Goal: Task Accomplishment & Management: Manage account settings

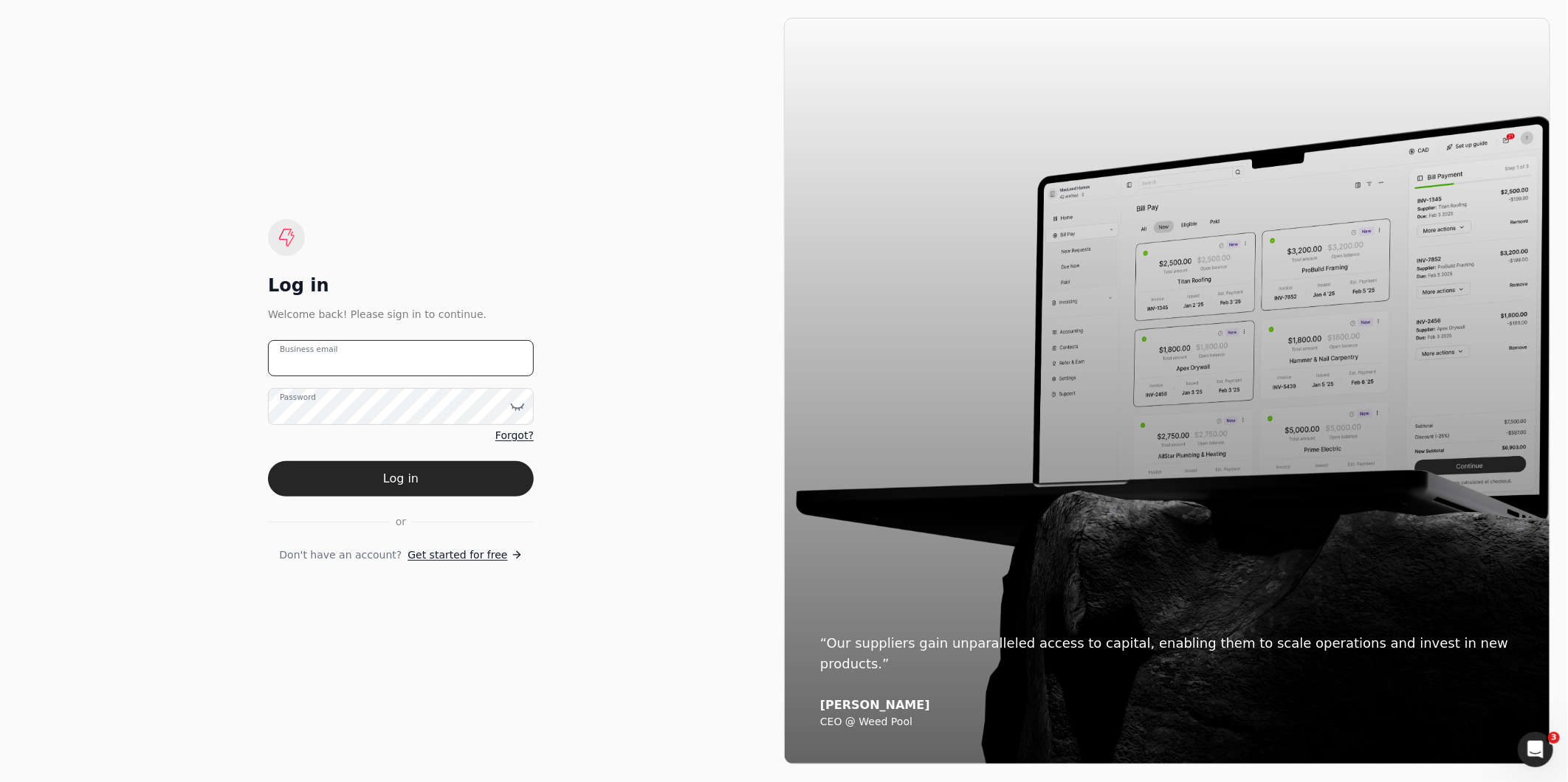
click at [369, 362] on email "Business email" at bounding box center [400, 358] width 265 height 36
type email "[EMAIL_ADDRESS][DOMAIN_NAME]"
click at [268, 461] on button "Log in" at bounding box center [400, 478] width 265 height 35
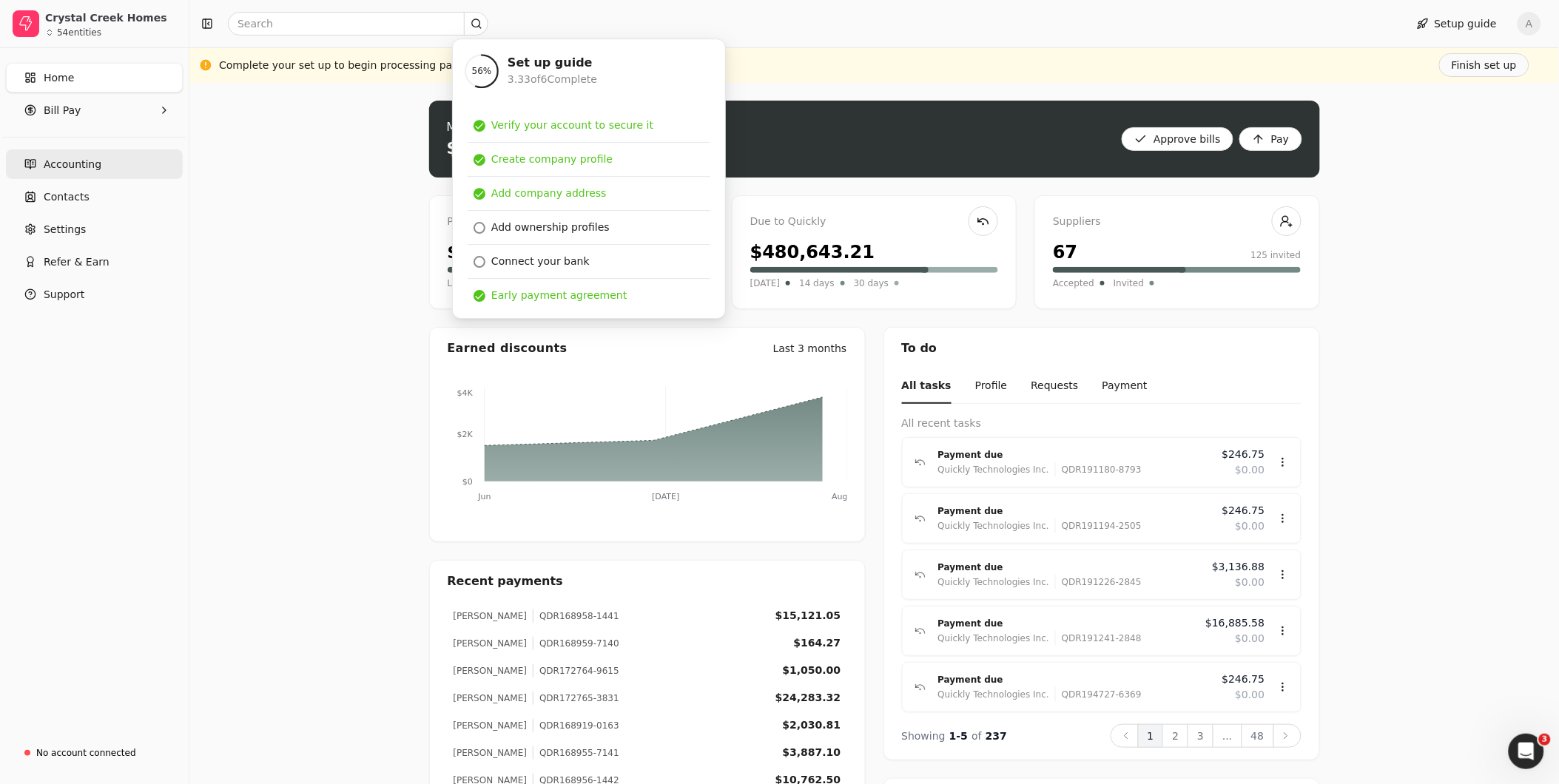
drag, startPoint x: 58, startPoint y: 150, endPoint x: 85, endPoint y: 154, distance: 27.3
click at [58, 150] on link "Accounting" at bounding box center [94, 164] width 177 height 29
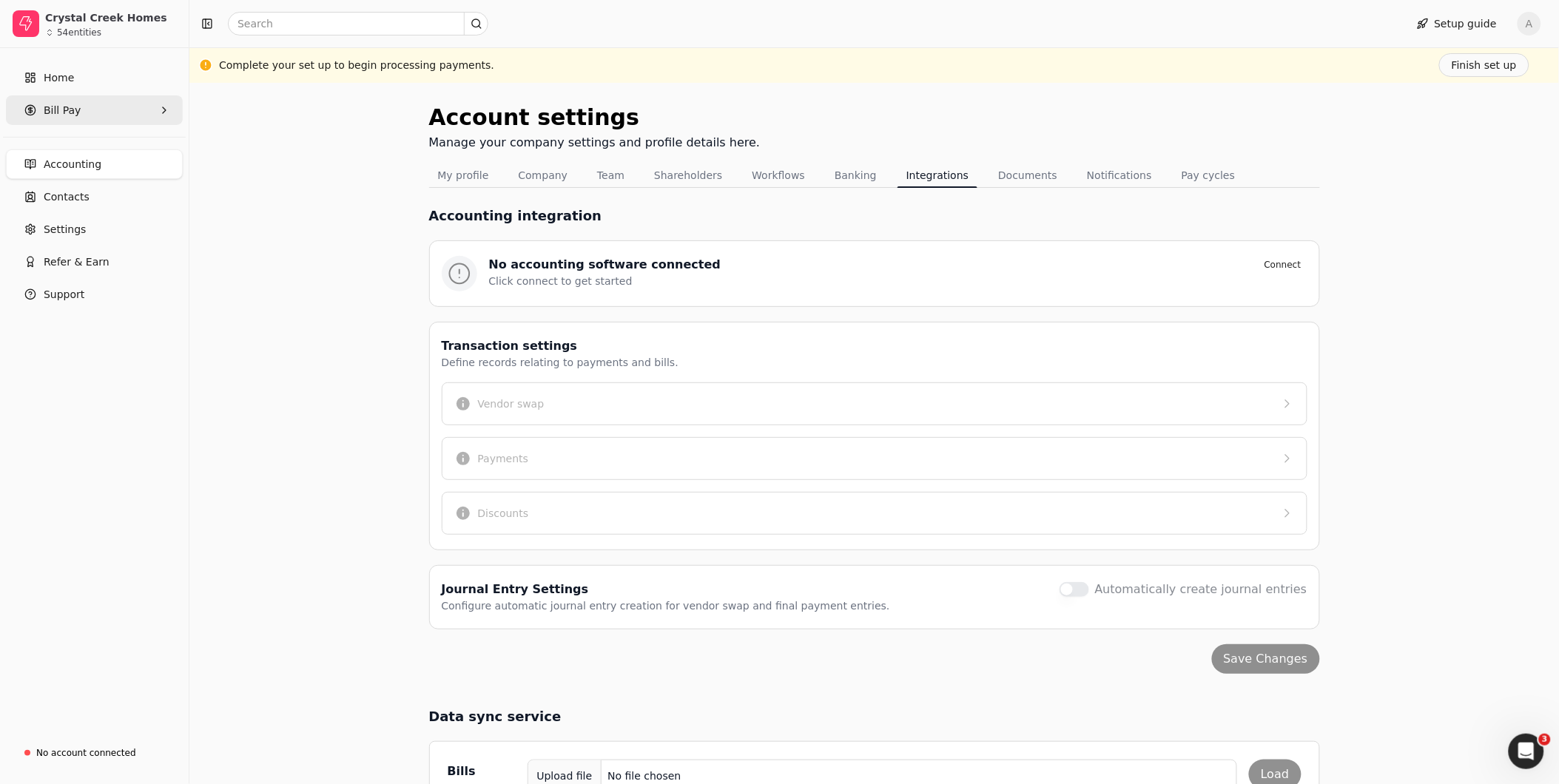
click at [70, 105] on span "Bill Pay" at bounding box center [61, 110] width 37 height 16
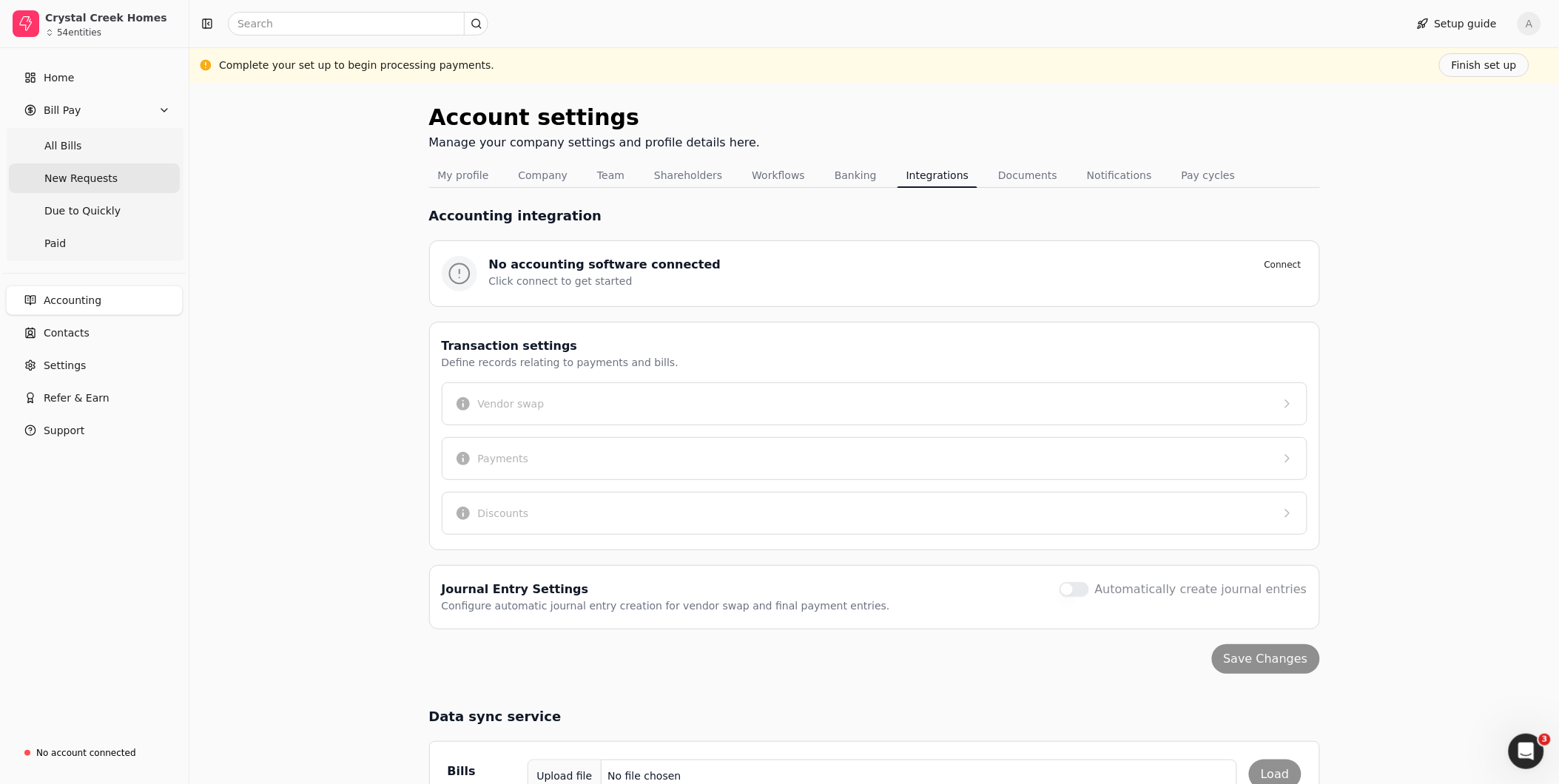
click at [65, 181] on span "New Requests" at bounding box center [81, 178] width 74 height 16
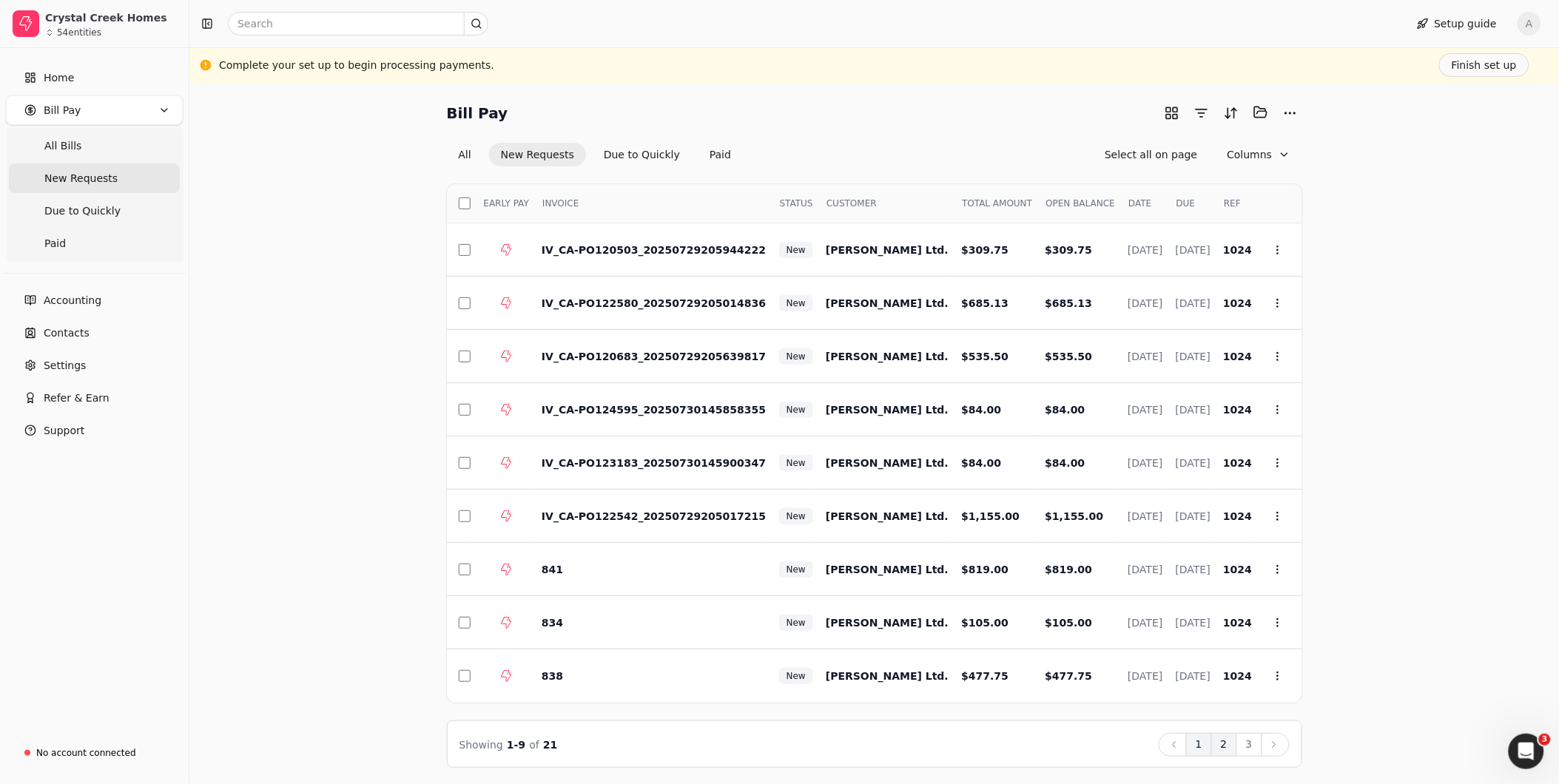
click at [1225, 741] on button "2" at bounding box center [1224, 745] width 26 height 24
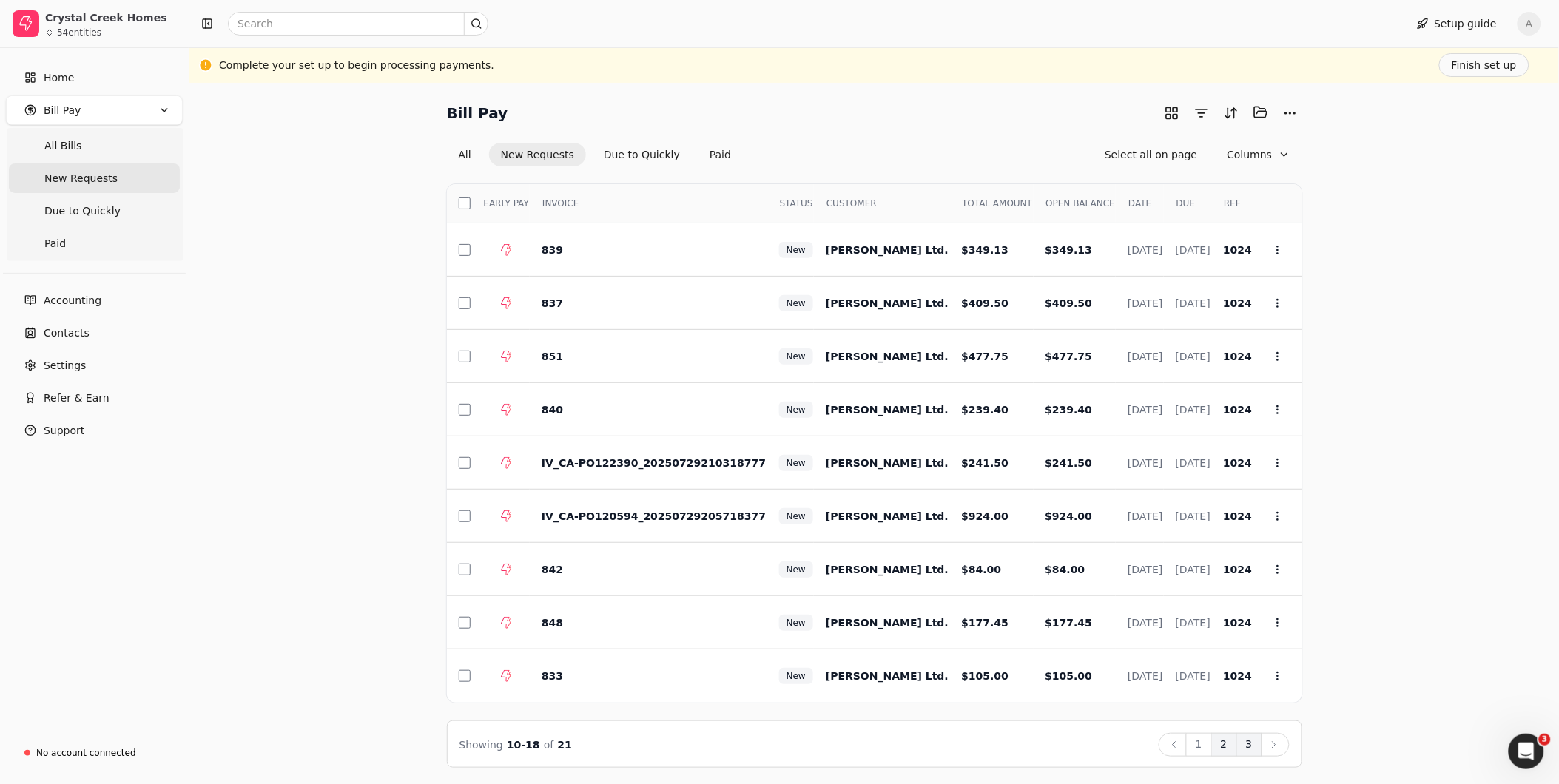
click at [1241, 751] on button "3" at bounding box center [1250, 745] width 26 height 24
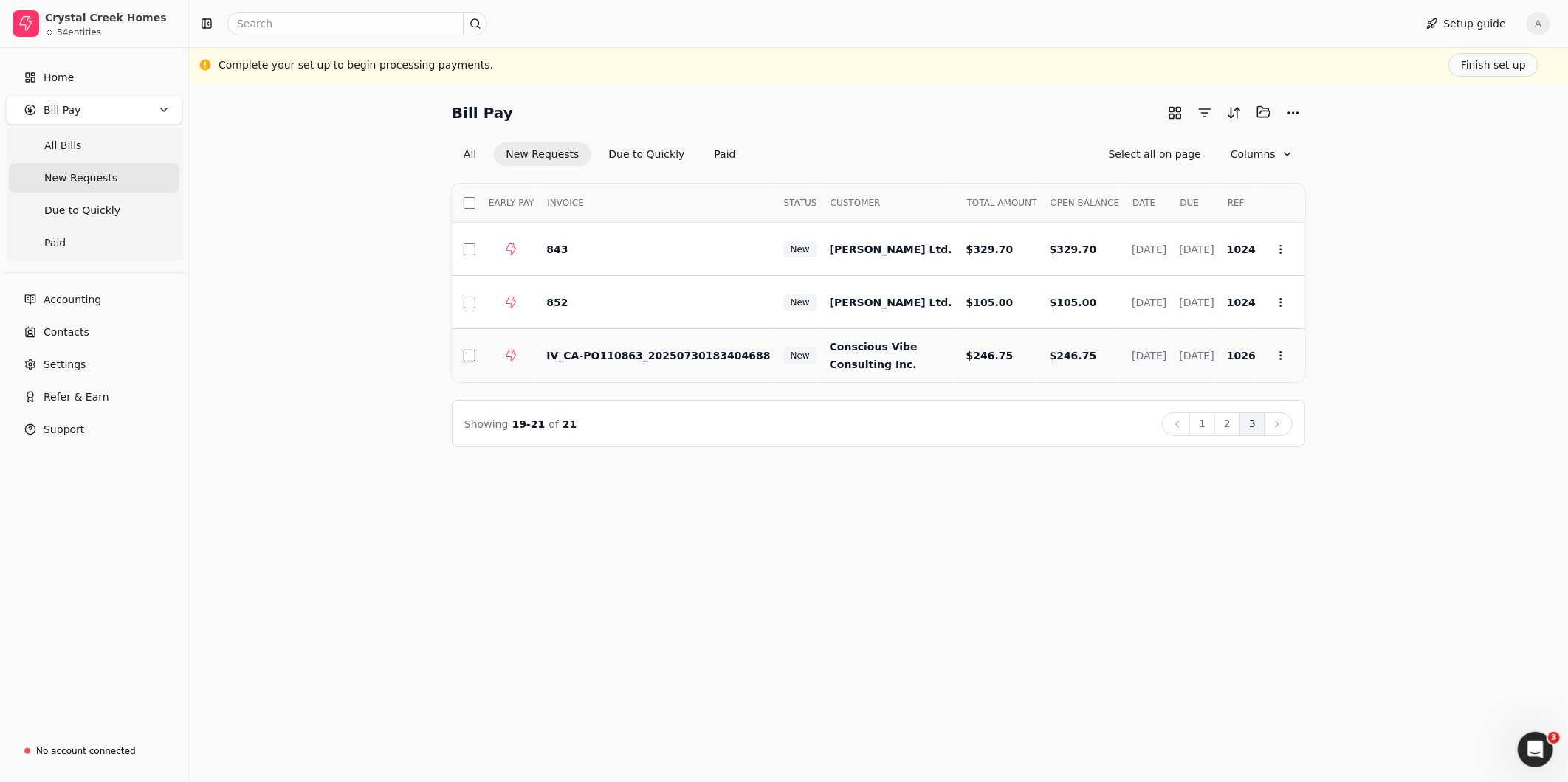
click at [466, 354] on button "button" at bounding box center [470, 356] width 11 height 11
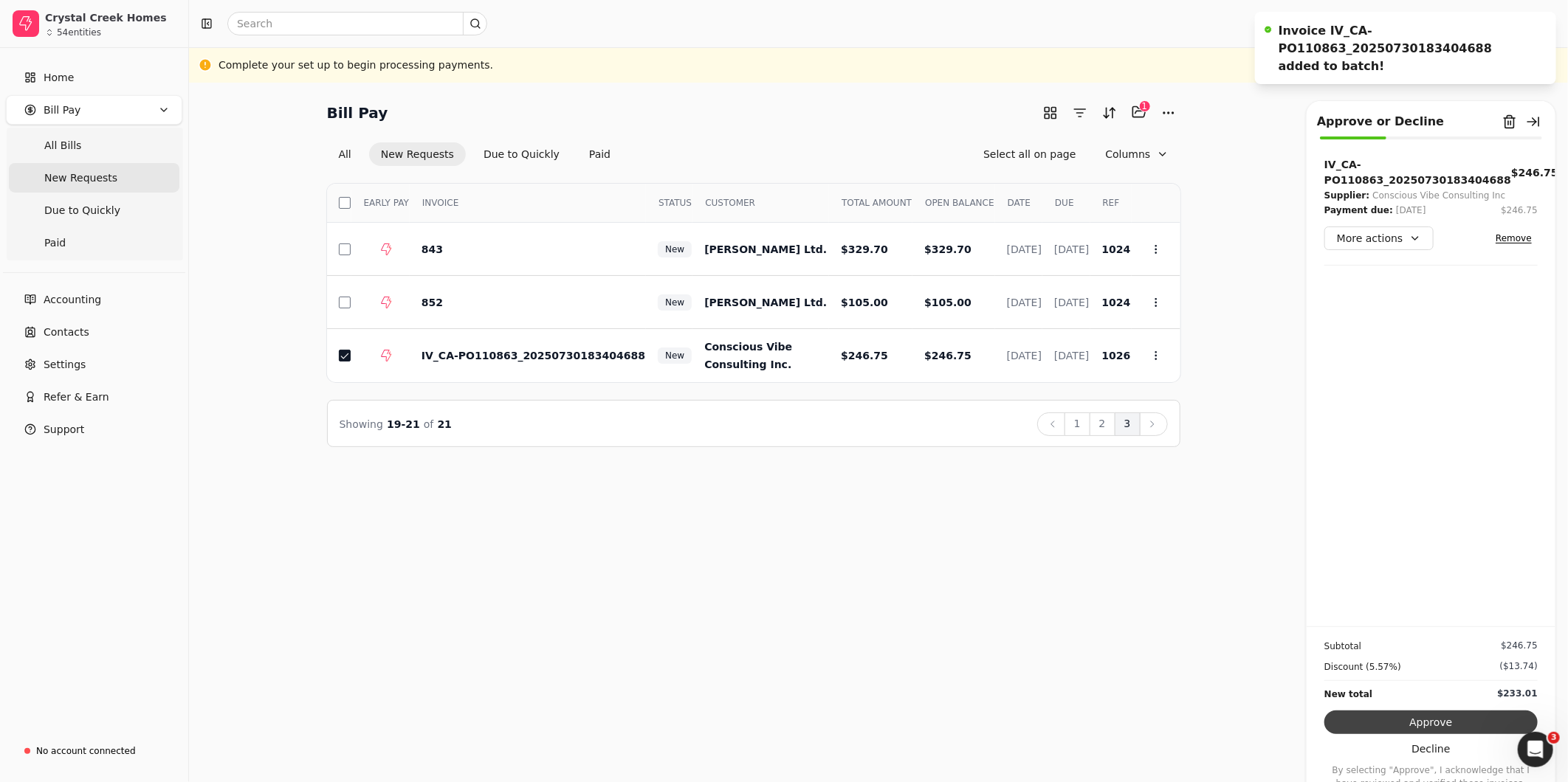
click at [1437, 716] on button "Approve" at bounding box center [1431, 722] width 213 height 24
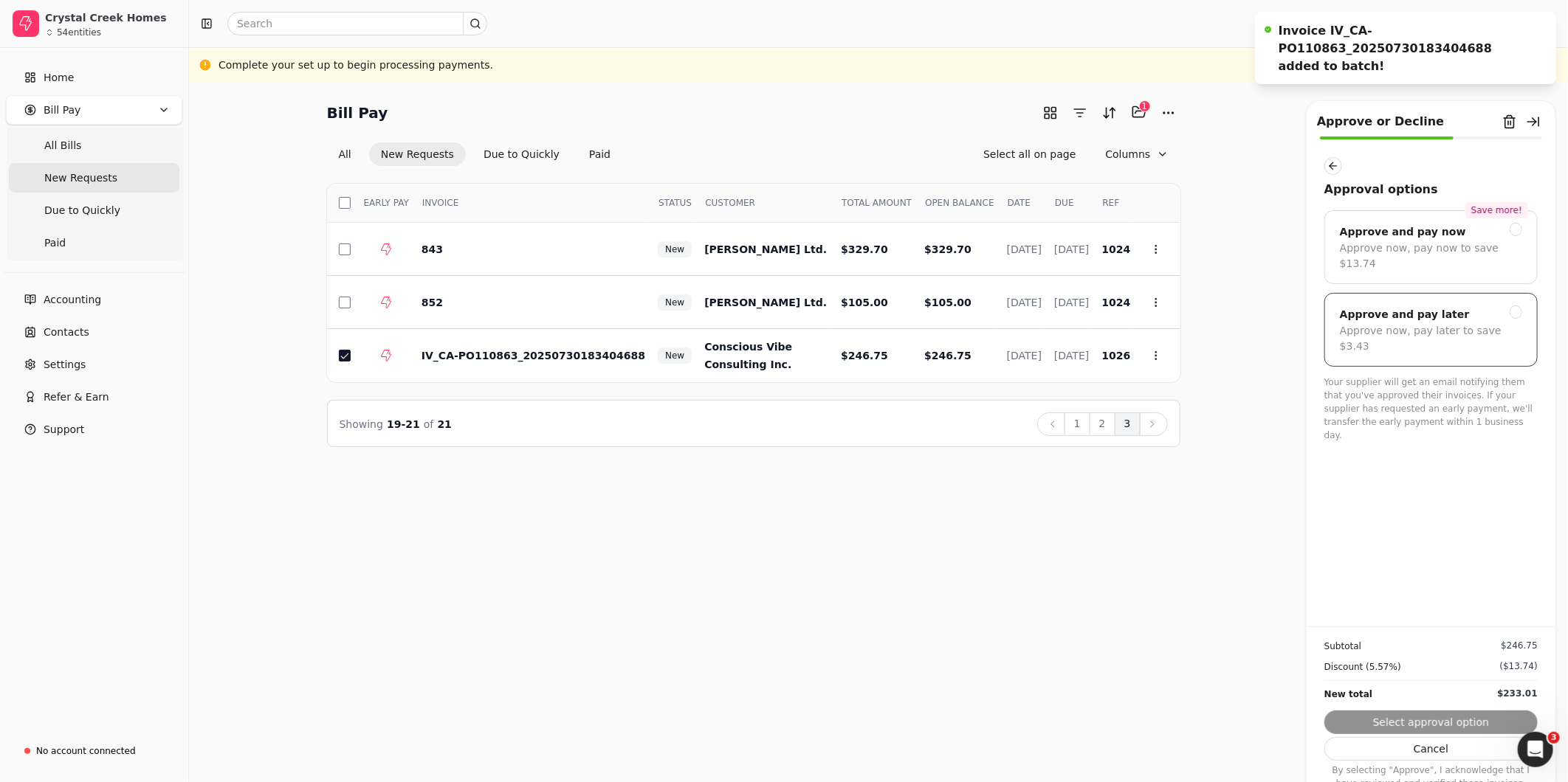
click at [1432, 323] on div "Approve now, pay later to save $3.43" at bounding box center [1431, 339] width 182 height 31
click at [1479, 726] on button "Submit approval" at bounding box center [1431, 722] width 213 height 24
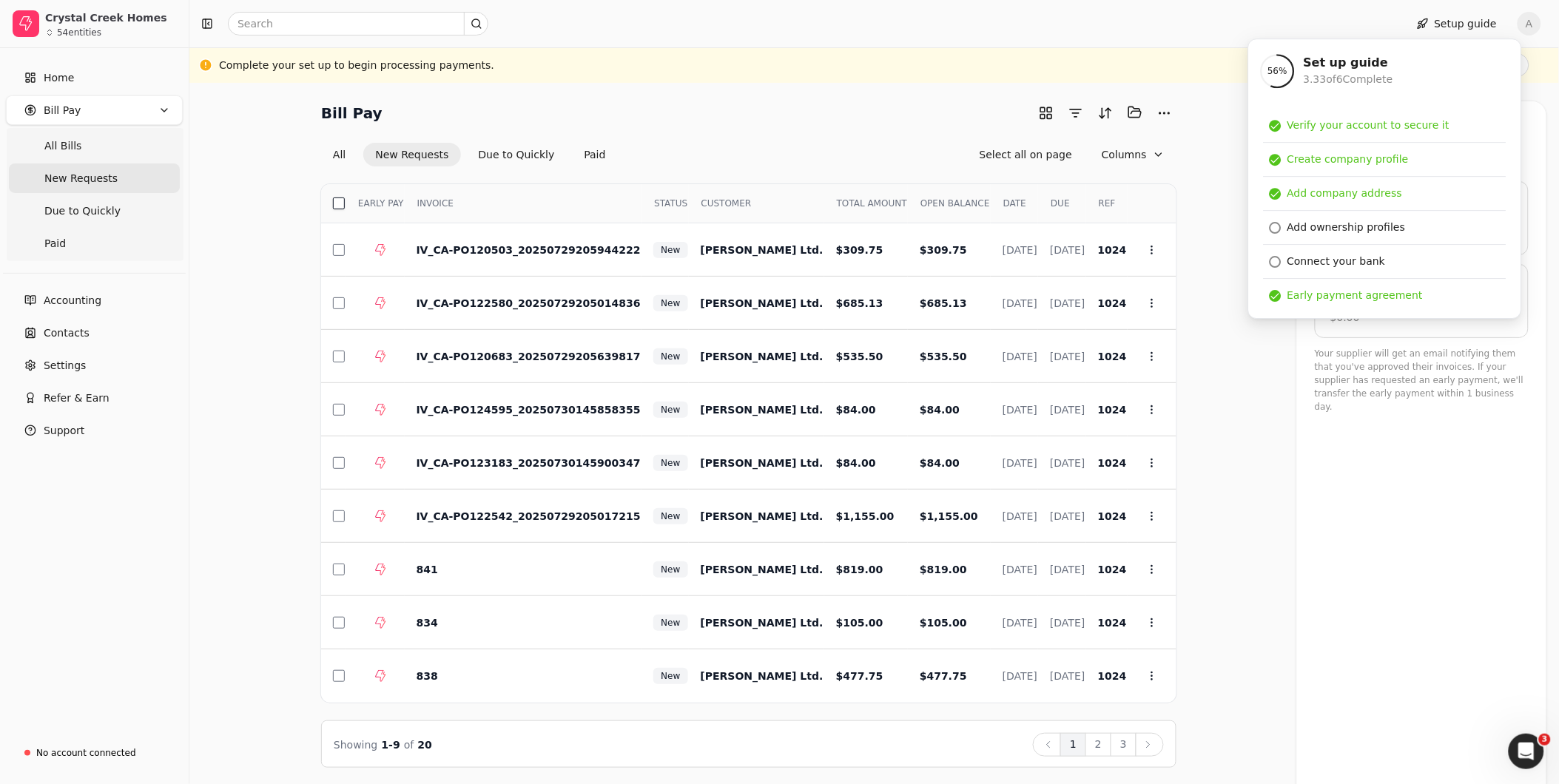
click at [339, 201] on button "button" at bounding box center [339, 203] width 11 height 11
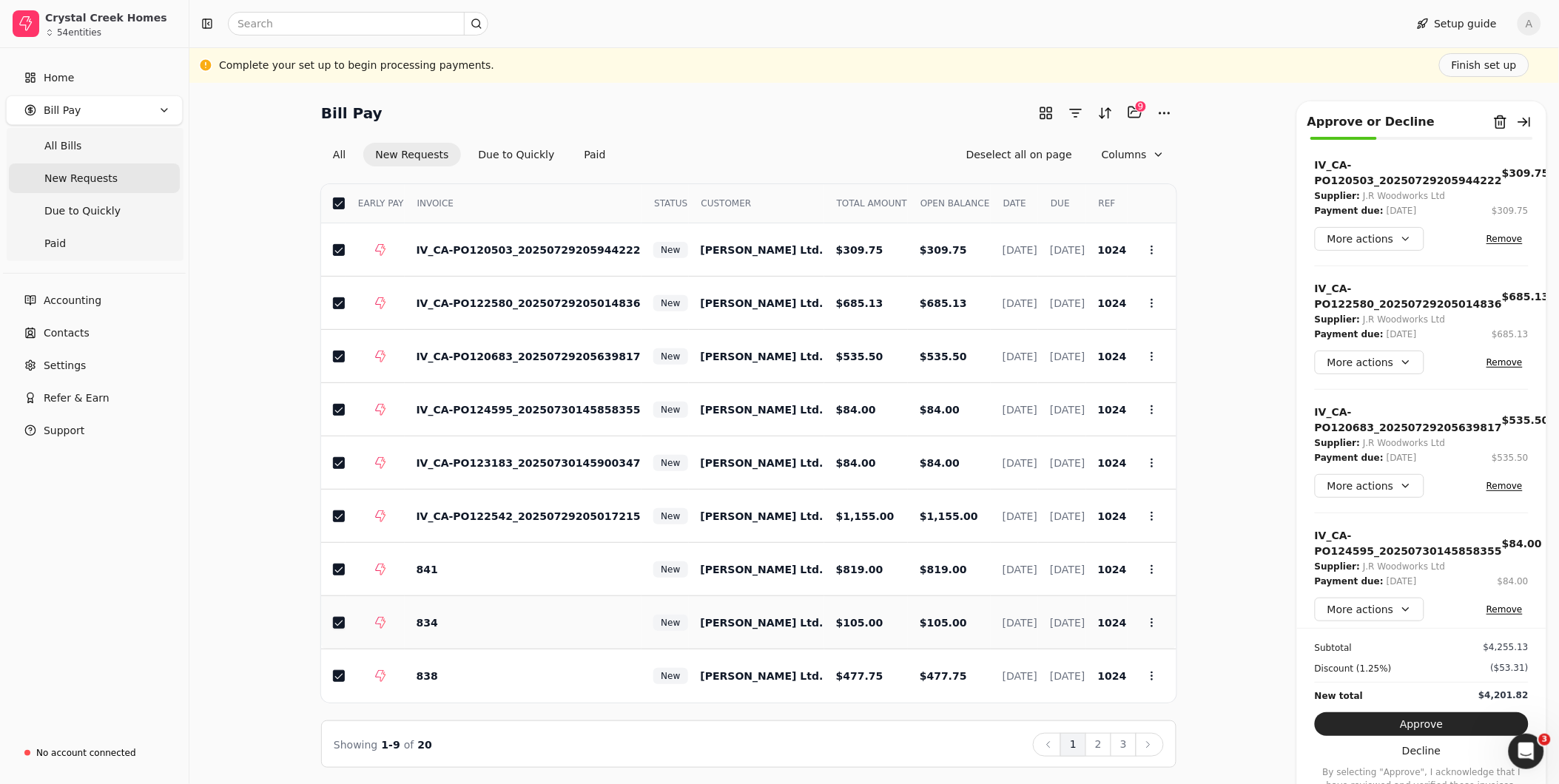
click at [336, 620] on button "button" at bounding box center [339, 623] width 11 height 11
click at [1099, 741] on button "2" at bounding box center [1098, 745] width 26 height 24
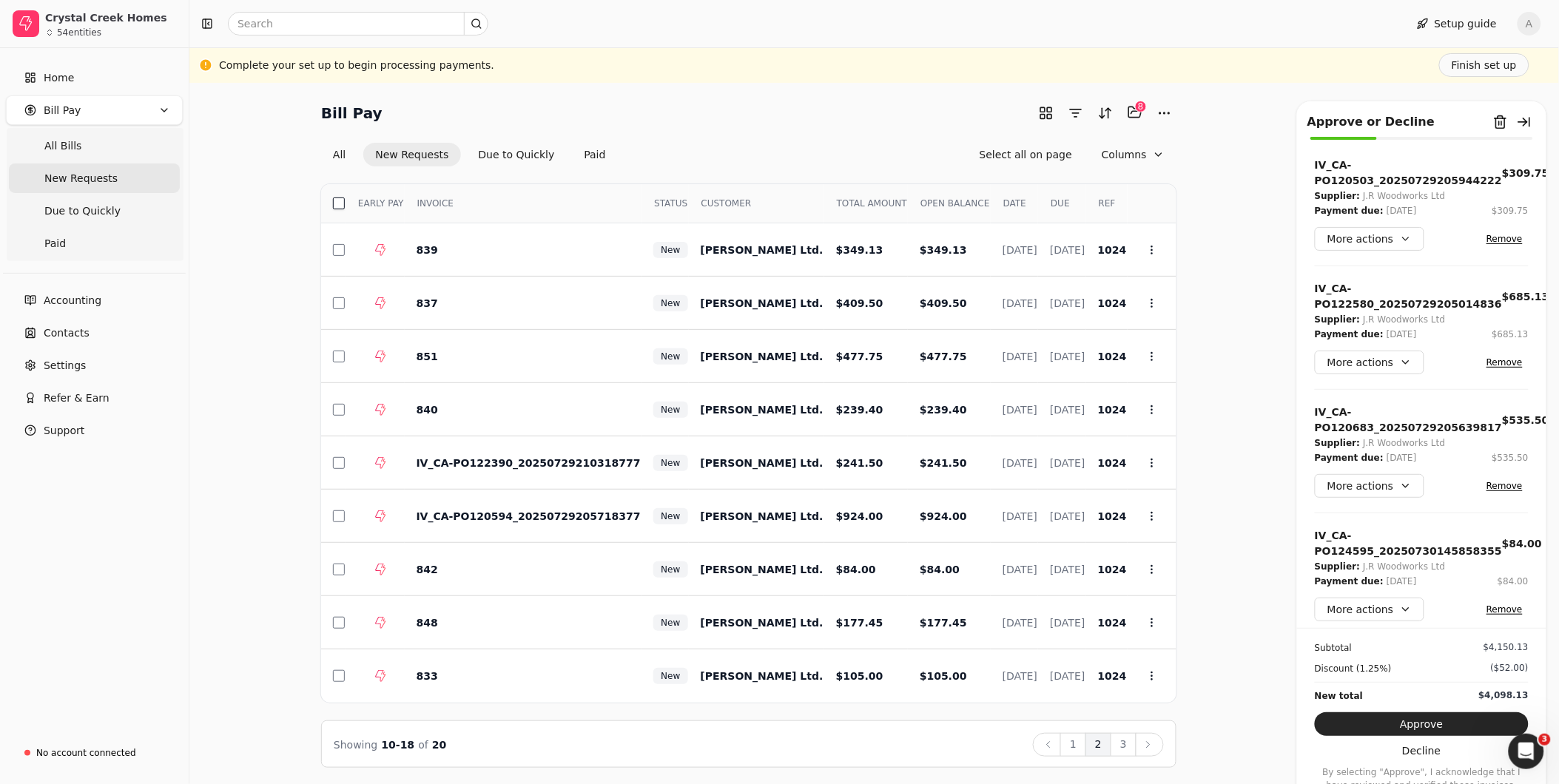
click at [337, 204] on button "button" at bounding box center [339, 203] width 11 height 11
drag, startPoint x: 341, startPoint y: 301, endPoint x: 380, endPoint y: 300, distance: 39.0
click at [341, 301] on button "button" at bounding box center [339, 303] width 11 height 11
click at [333, 624] on button "button" at bounding box center [339, 623] width 11 height 11
drag, startPoint x: 340, startPoint y: 677, endPoint x: 364, endPoint y: 677, distance: 24.0
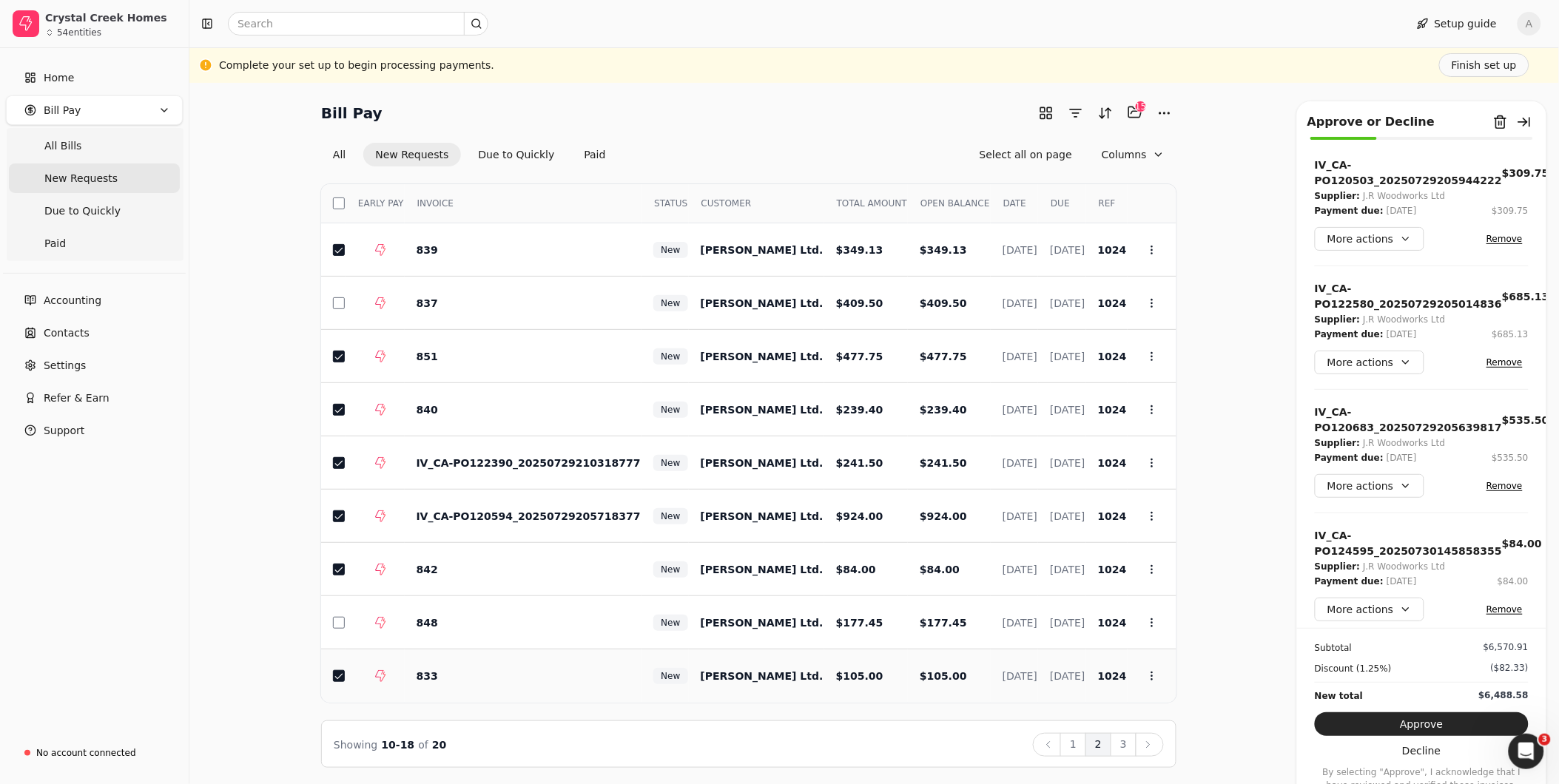
click at [340, 677] on button "button" at bounding box center [339, 676] width 11 height 11
click at [1129, 742] on button "3" at bounding box center [1124, 745] width 26 height 24
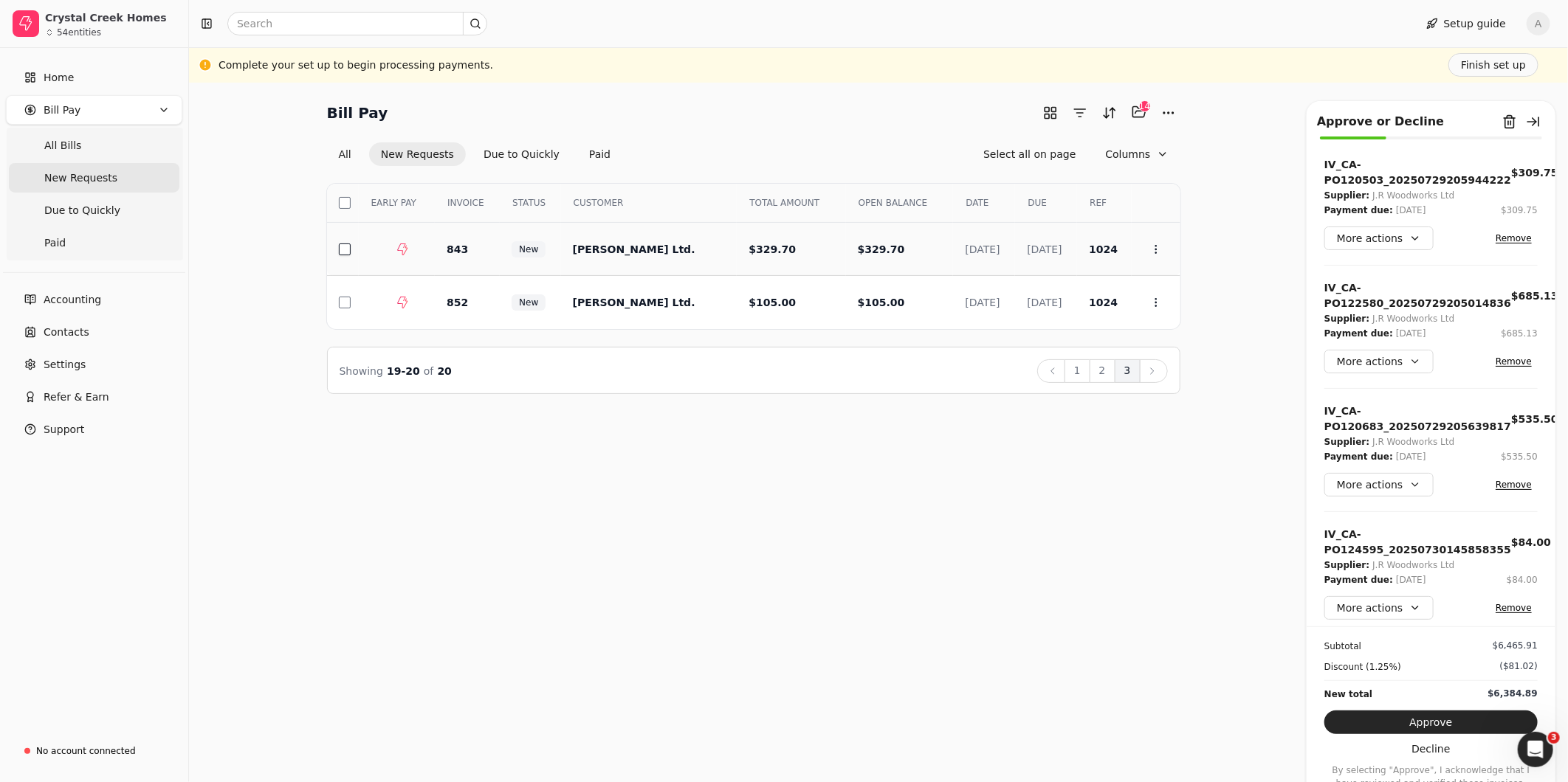
click at [348, 247] on button "button" at bounding box center [345, 249] width 11 height 11
click at [349, 304] on button "button" at bounding box center [345, 302] width 11 height 11
click at [1106, 371] on button "2" at bounding box center [1102, 371] width 26 height 24
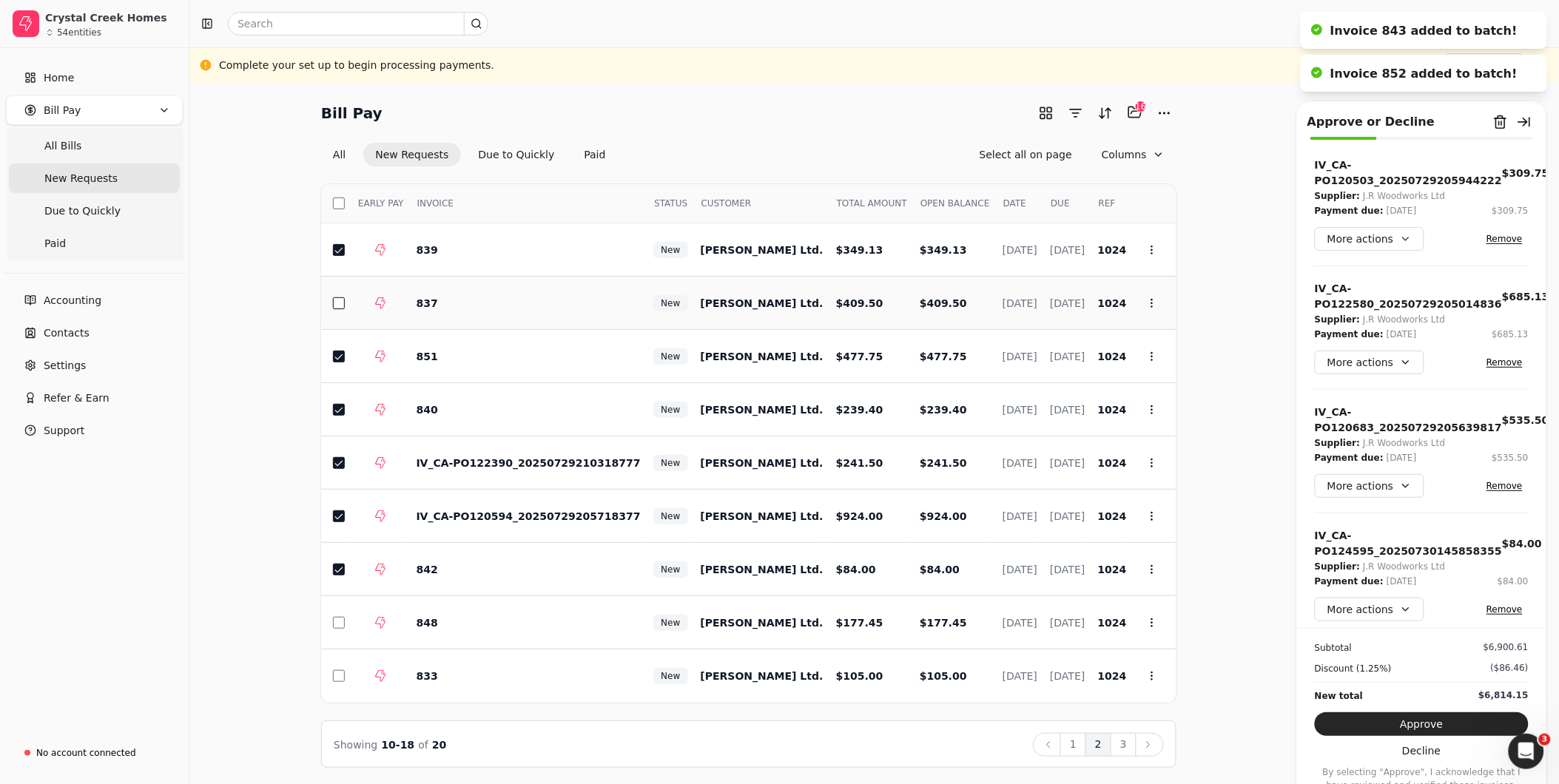
click at [336, 304] on button "button" at bounding box center [339, 303] width 11 height 11
click at [336, 622] on button "button" at bounding box center [339, 623] width 11 height 11
click at [338, 674] on button "button" at bounding box center [339, 676] width 11 height 11
click at [1079, 741] on button "1" at bounding box center [1073, 745] width 26 height 24
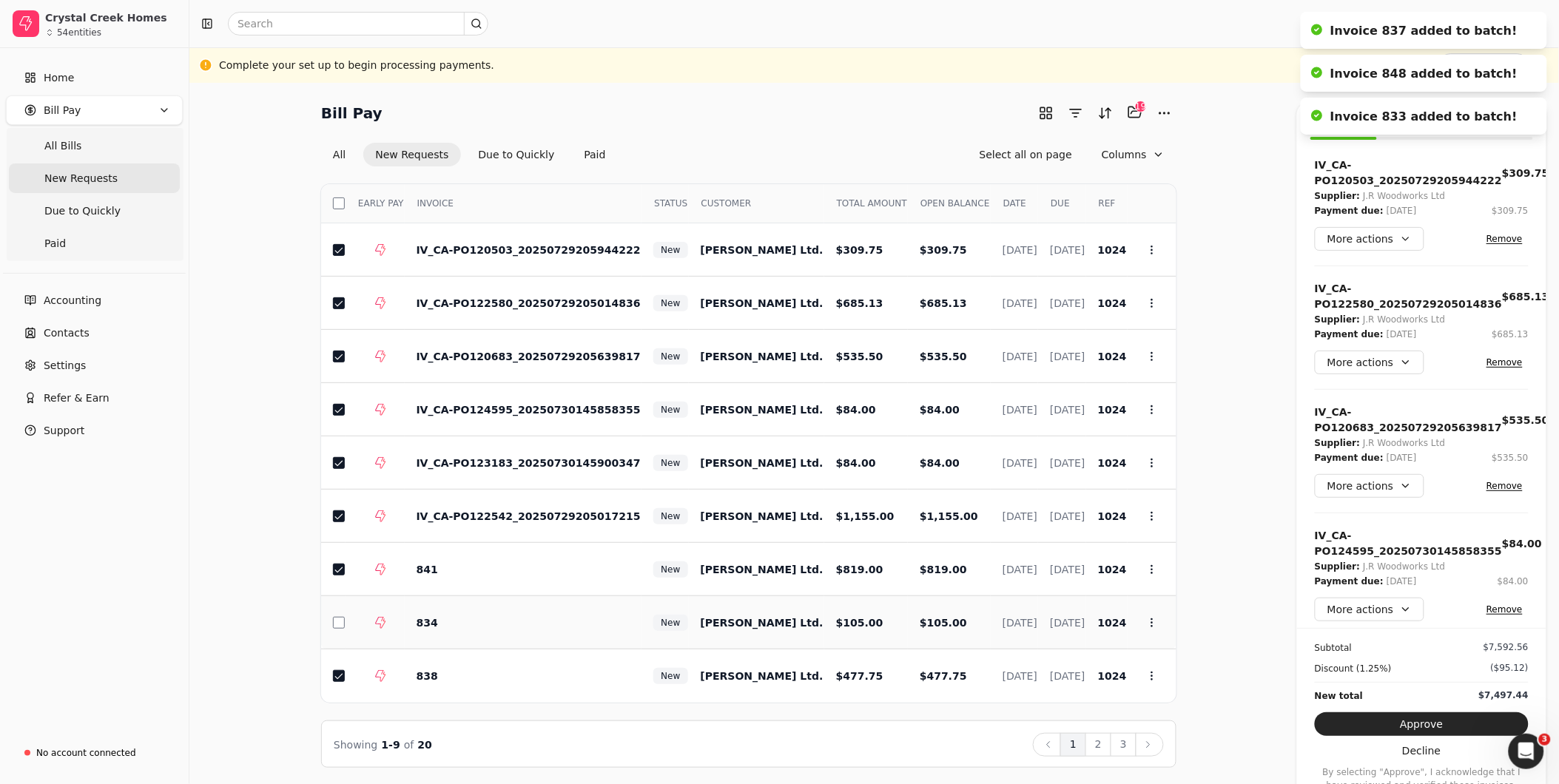
drag, startPoint x: 339, startPoint y: 620, endPoint x: 356, endPoint y: 619, distance: 17.0
click at [338, 619] on button "button" at bounding box center [339, 623] width 11 height 11
click at [1429, 720] on button "Approve" at bounding box center [1421, 724] width 214 height 24
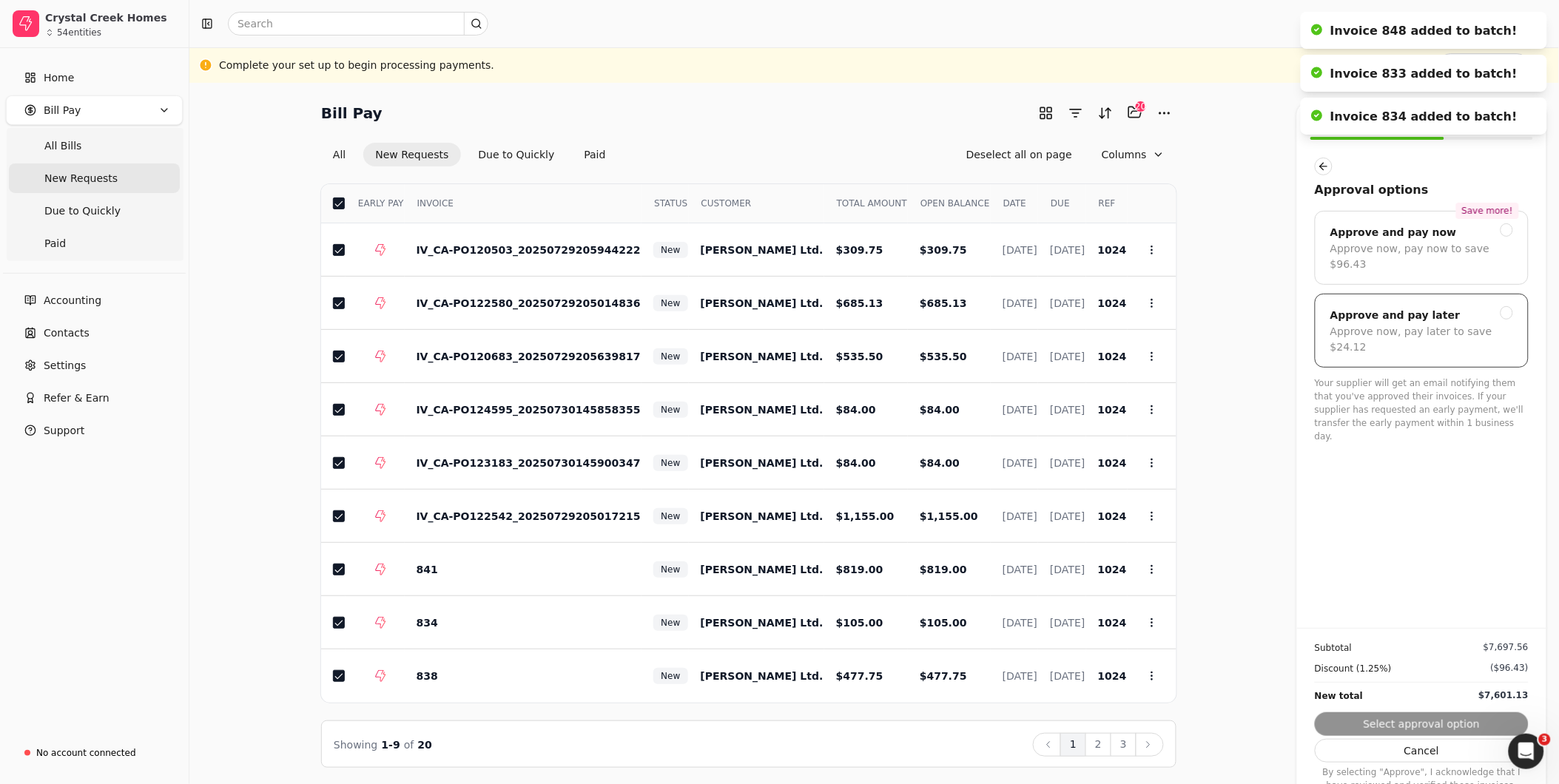
click at [1476, 324] on div "Approve now, pay later to save $24.12" at bounding box center [1421, 340] width 182 height 31
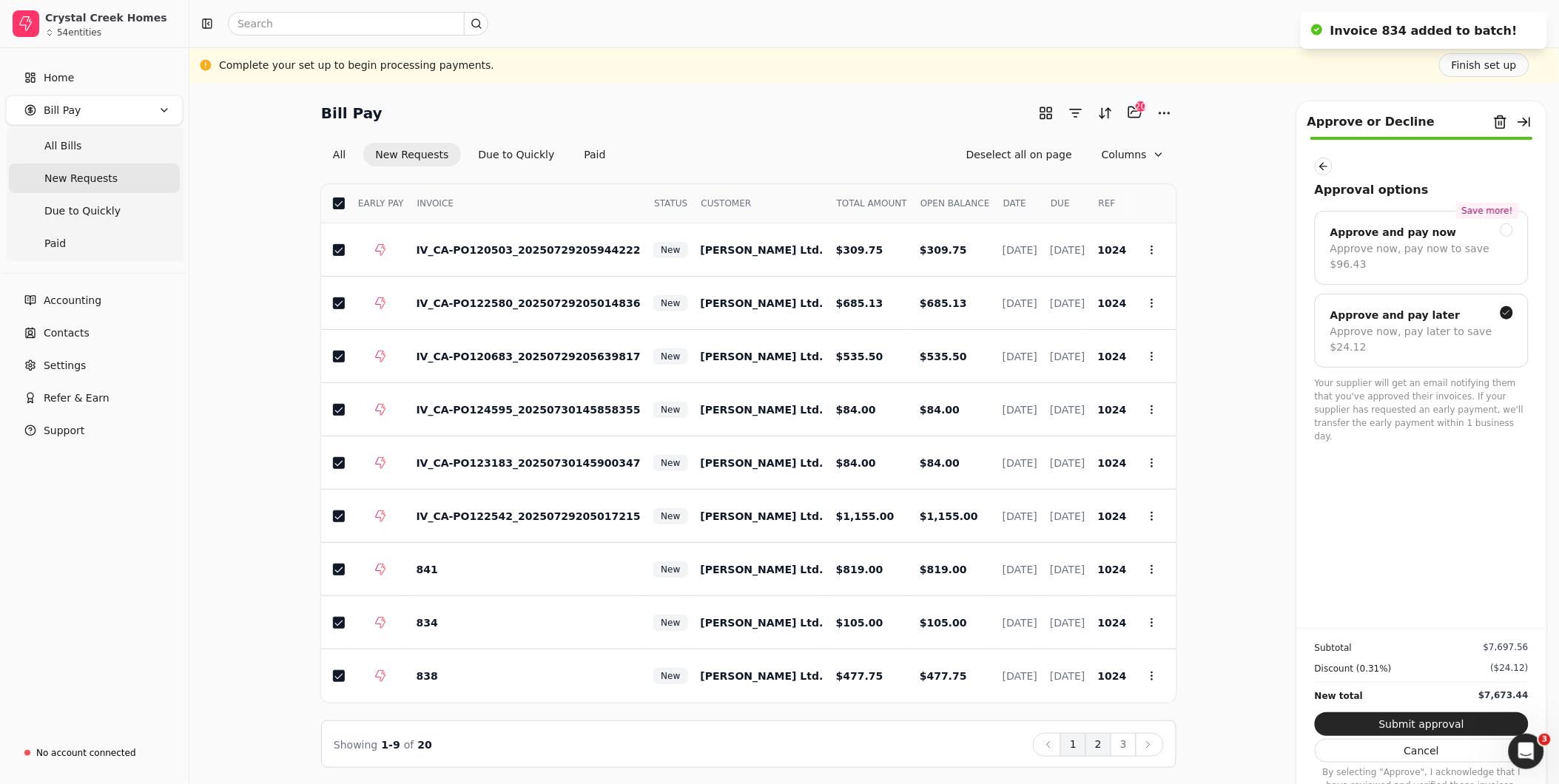
drag, startPoint x: 1099, startPoint y: 744, endPoint x: 1106, endPoint y: 737, distance: 9.9
click at [1099, 744] on button "2" at bounding box center [1098, 745] width 26 height 24
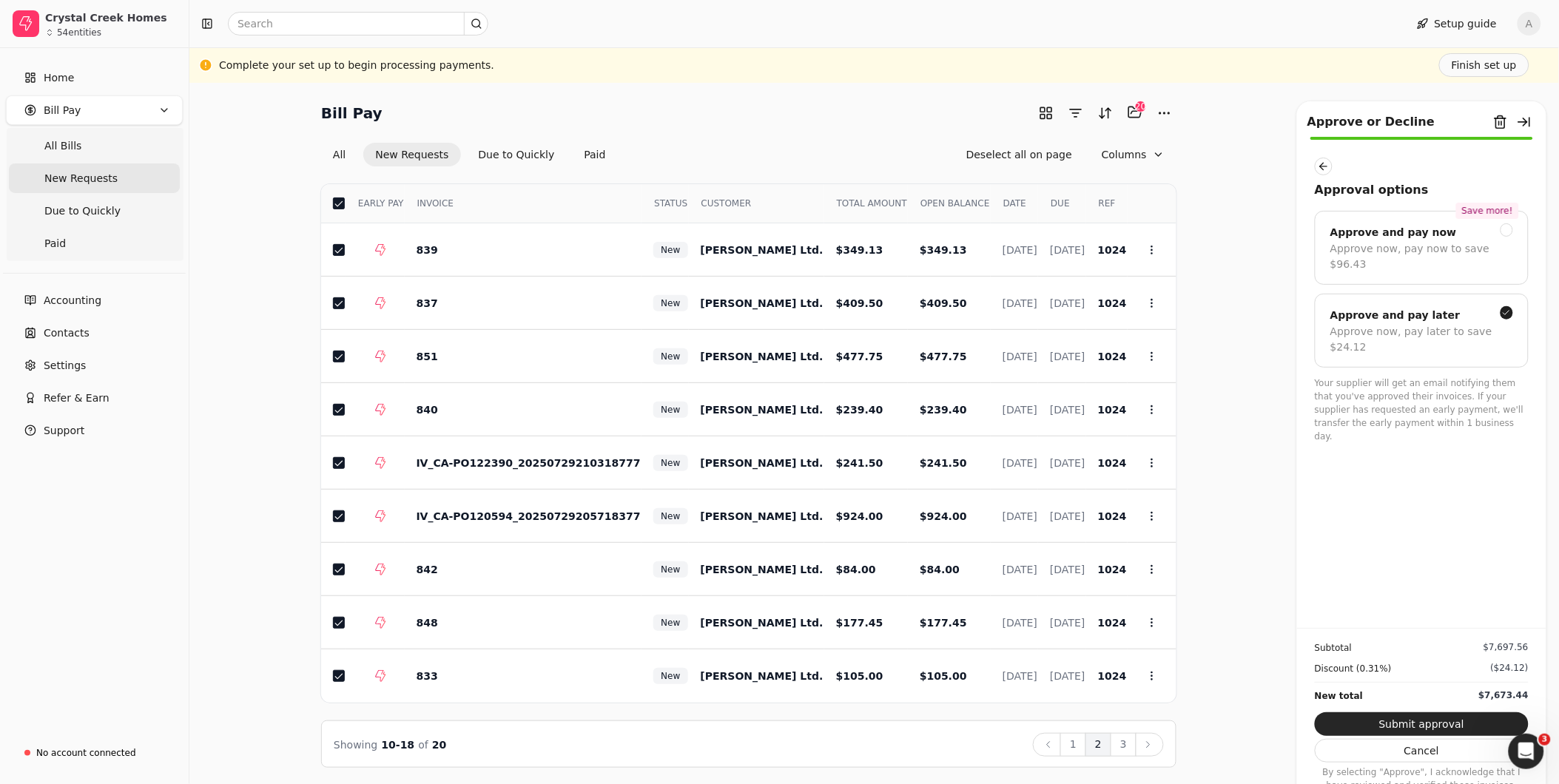
drag, startPoint x: 1430, startPoint y: 720, endPoint x: 1447, endPoint y: 718, distance: 17.1
click at [1430, 720] on button "Submit approval" at bounding box center [1421, 724] width 214 height 24
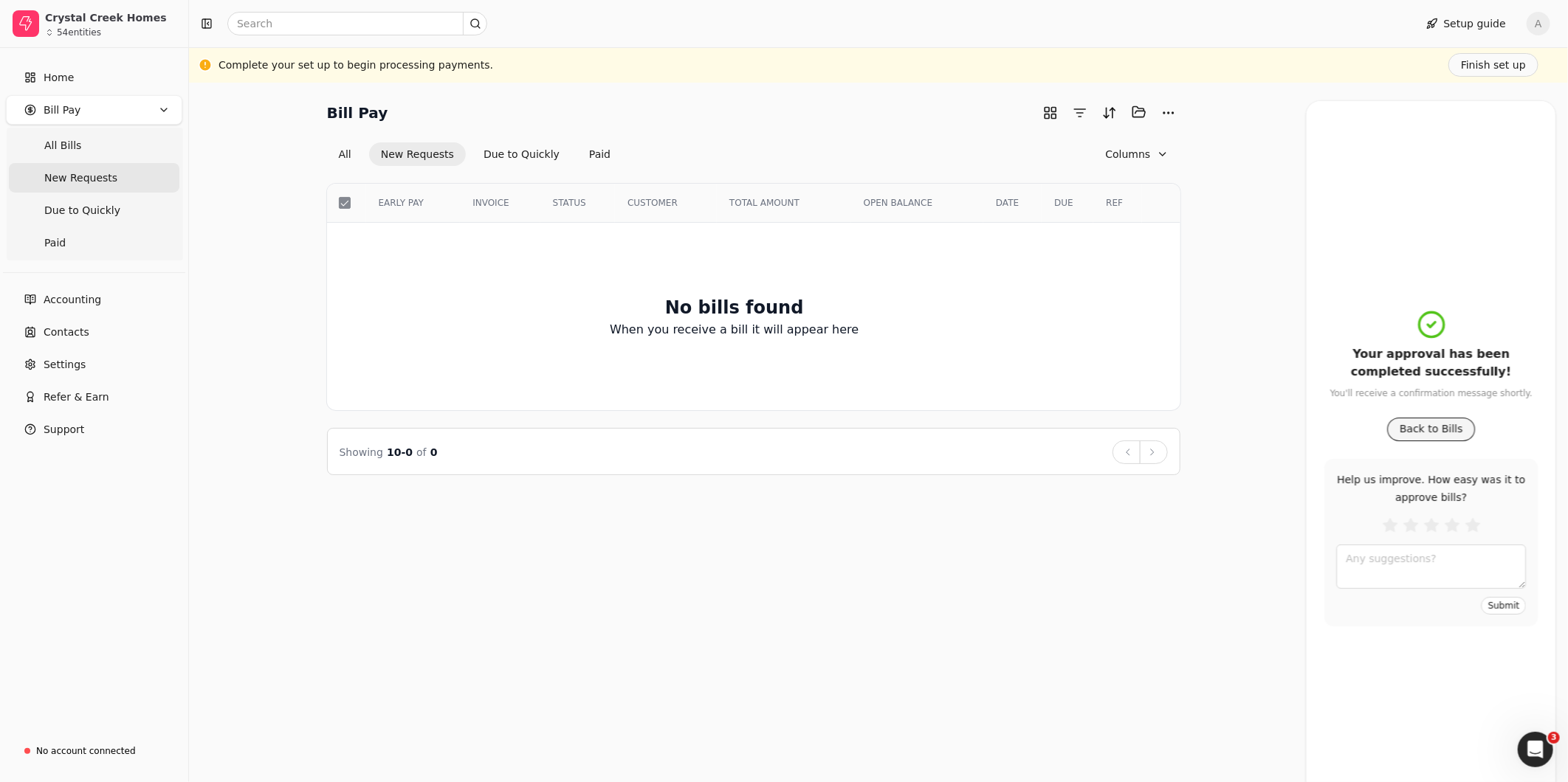
click at [1419, 430] on button "Back to Bills" at bounding box center [1432, 429] width 88 height 24
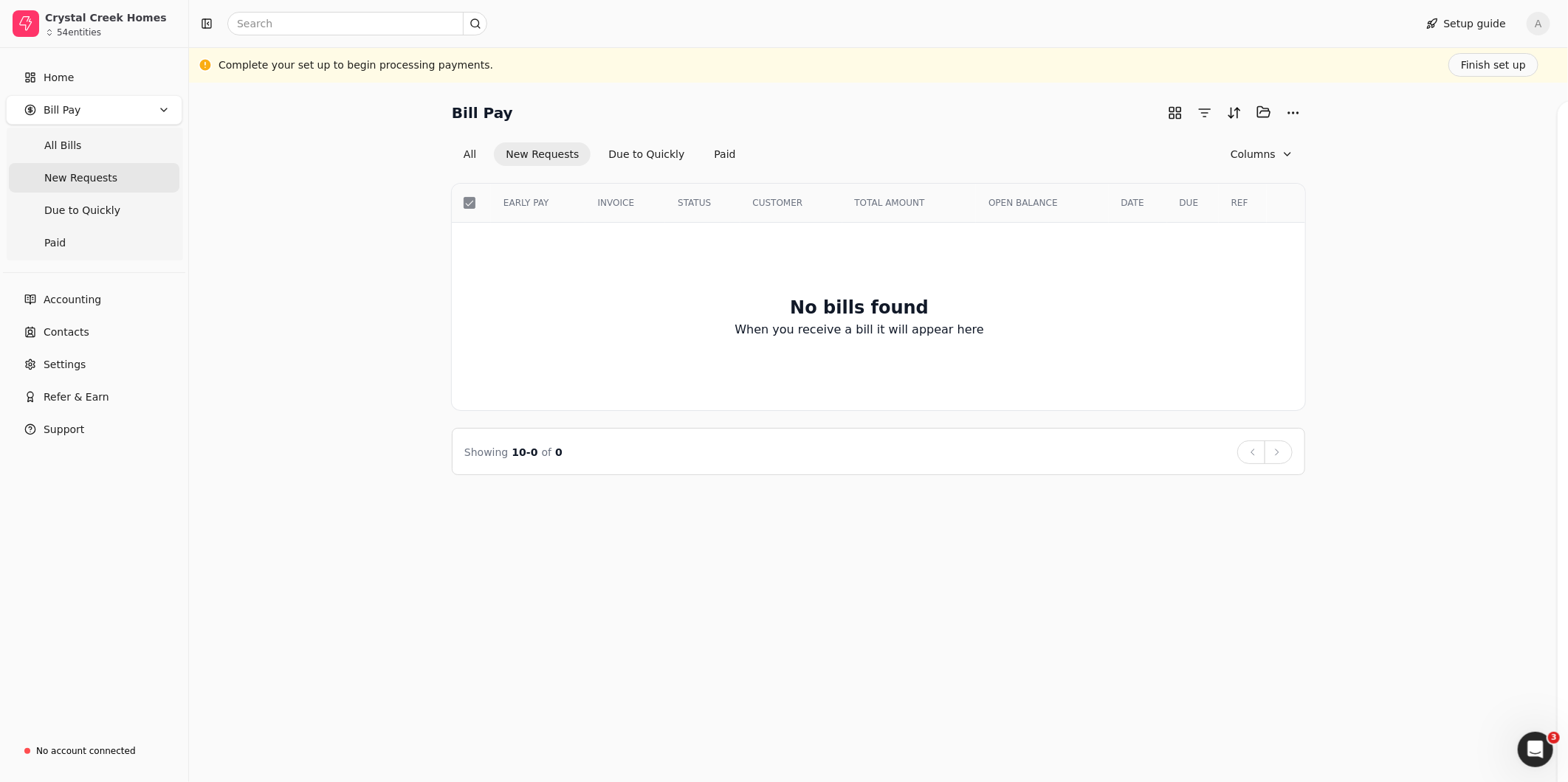
click at [1419, 430] on div "Bill Pay Selected items: 0 All New Requests Due to Quickly Paid Columns Select …" at bounding box center [878, 287] width 1343 height 375
